Goal: Find specific page/section: Find specific page/section

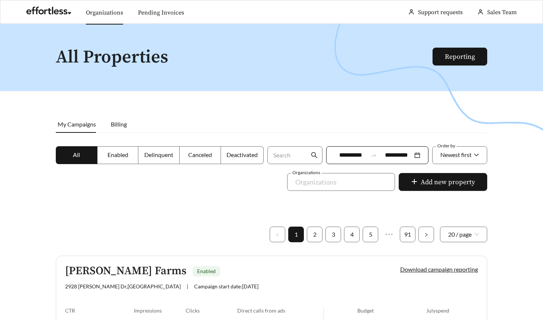
click at [106, 12] on link "Organizations" at bounding box center [104, 12] width 37 height 7
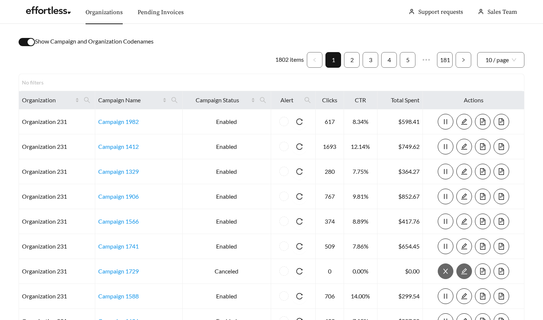
click at [34, 43] on button "button" at bounding box center [27, 42] width 16 height 8
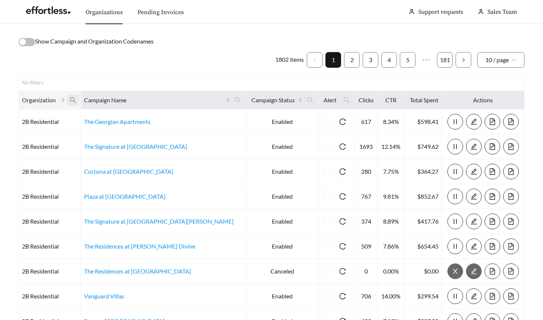
click at [76, 100] on icon "search" at bounding box center [73, 100] width 7 height 7
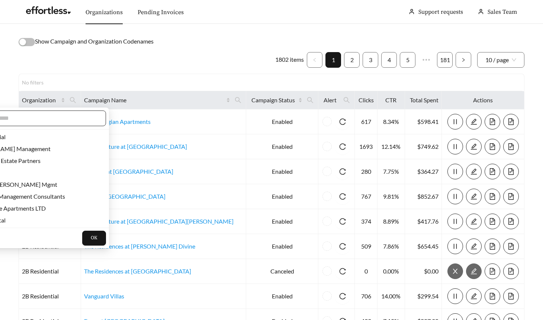
click at [68, 118] on input "text" at bounding box center [34, 118] width 128 height 9
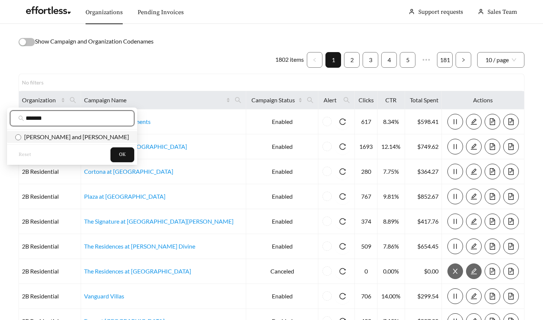
type input "*******"
click at [68, 136] on span "[PERSON_NAME] and [PERSON_NAME]" at bounding box center [75, 136] width 108 height 7
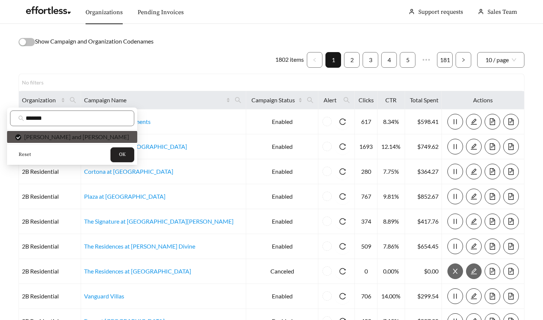
click at [119, 152] on span "OK" at bounding box center [122, 154] width 7 height 7
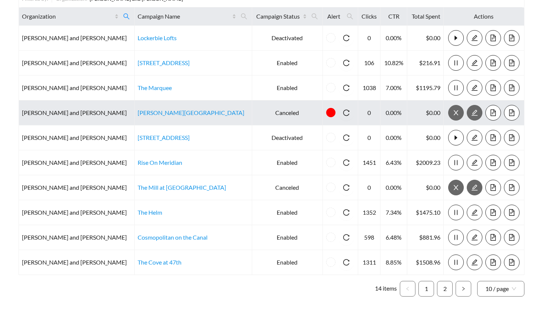
scroll to position [84, 0]
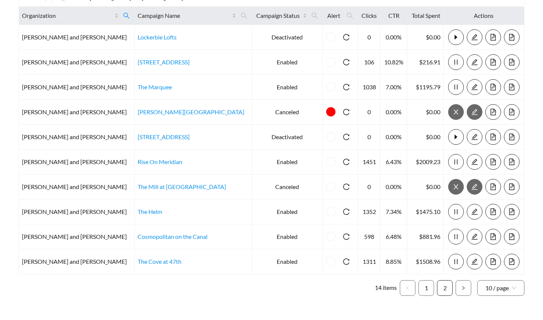
click at [445, 284] on link "2" at bounding box center [445, 288] width 15 height 15
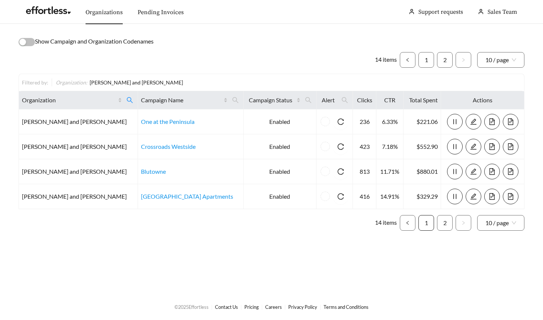
click at [427, 224] on link "1" at bounding box center [426, 222] width 15 height 15
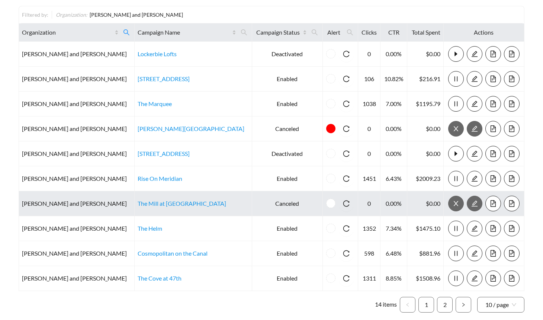
scroll to position [106, 0]
